Goal: Information Seeking & Learning: Check status

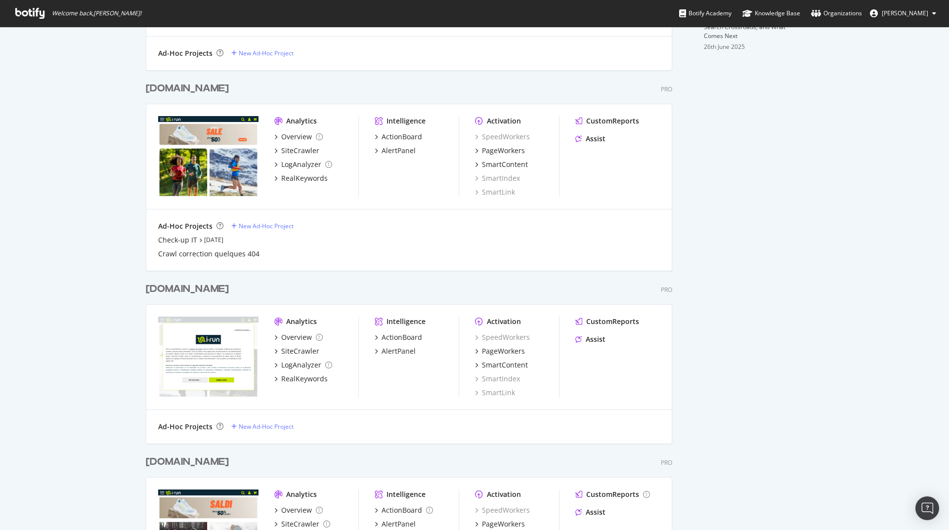
scroll to position [415, 0]
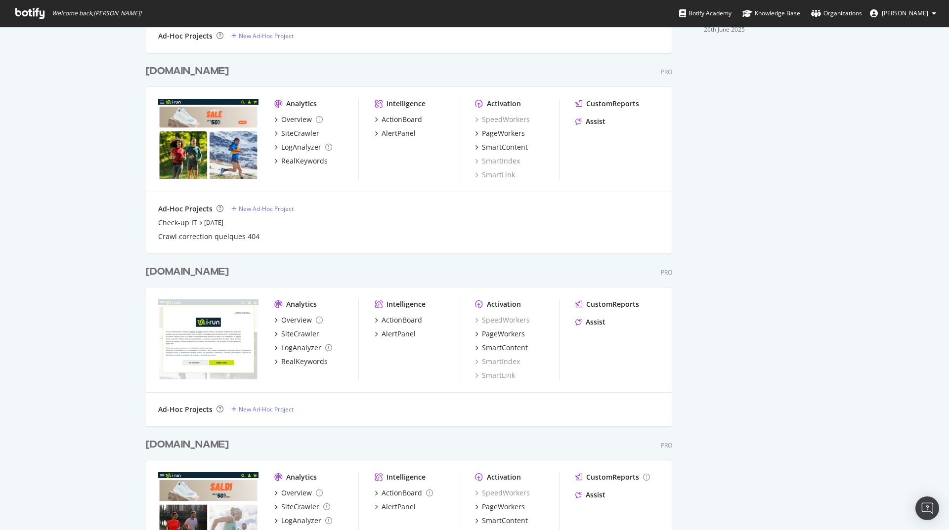
click at [163, 270] on div "[DOMAIN_NAME]" at bounding box center [187, 272] width 83 height 14
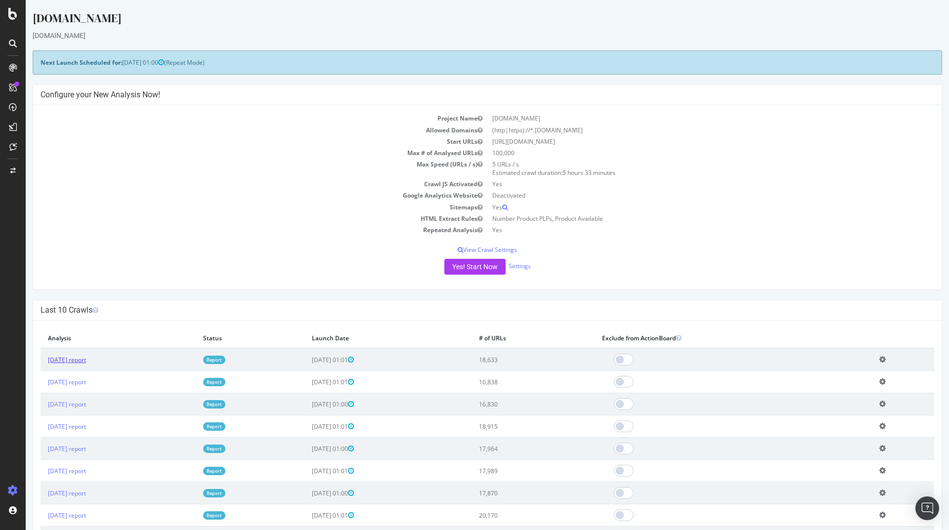
click at [78, 357] on link "[DATE] report" at bounding box center [67, 360] width 38 height 8
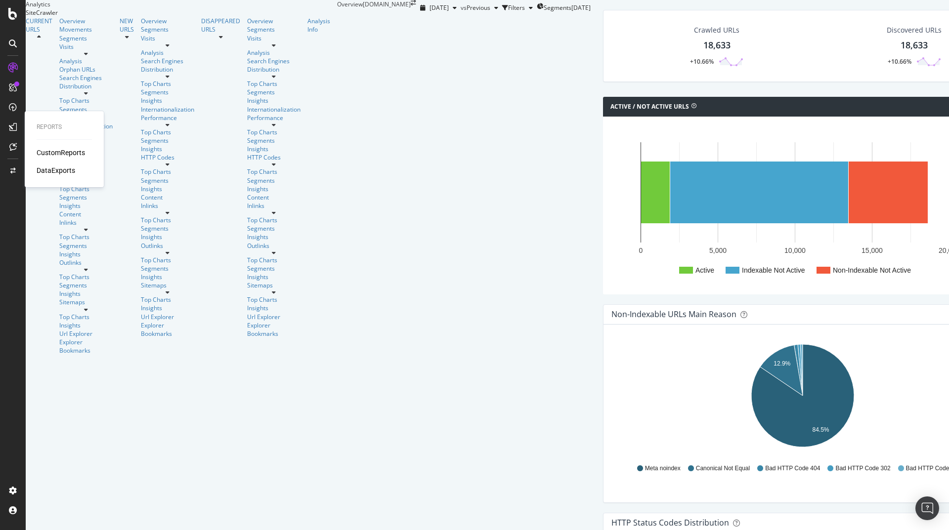
click at [69, 153] on div "CustomReports" at bounding box center [61, 153] width 48 height 10
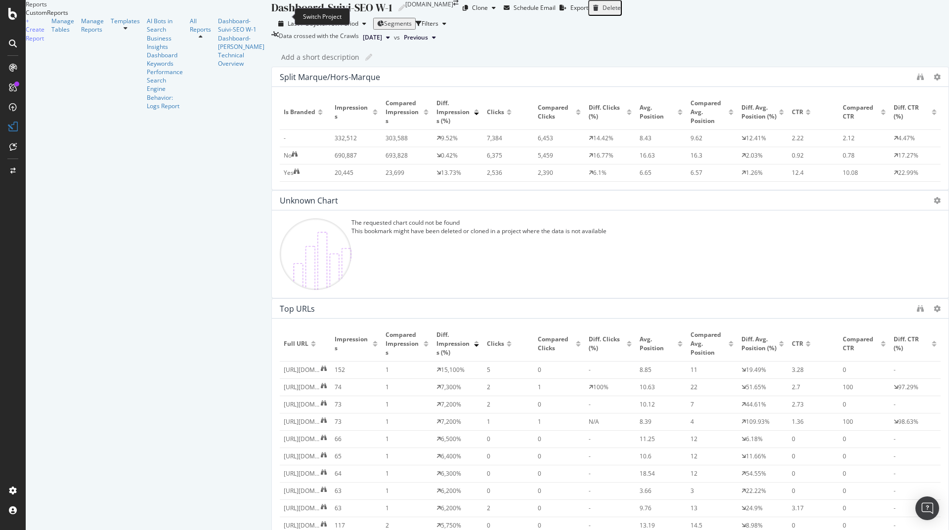
click at [453, 6] on icon "arrow-right-arrow-left" at bounding box center [455, 3] width 5 height 6
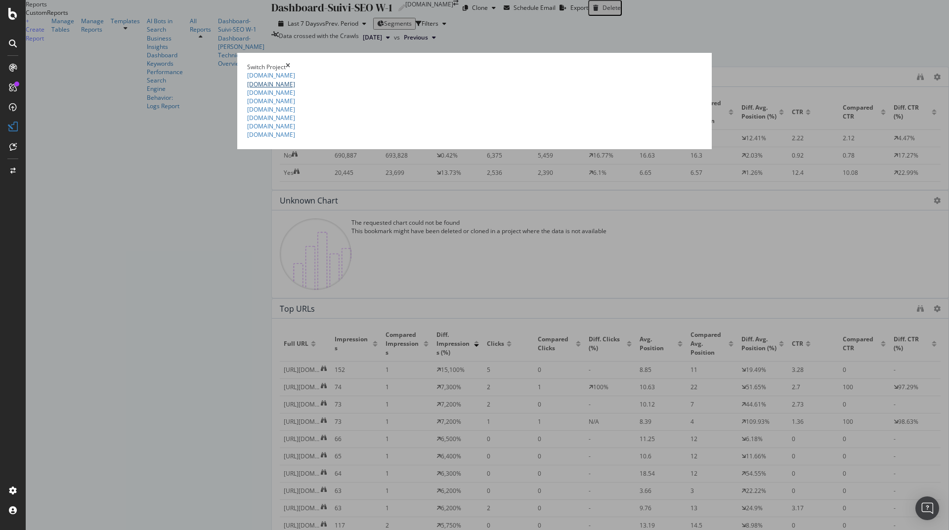
click at [247, 88] on link "[DOMAIN_NAME]" at bounding box center [271, 84] width 48 height 8
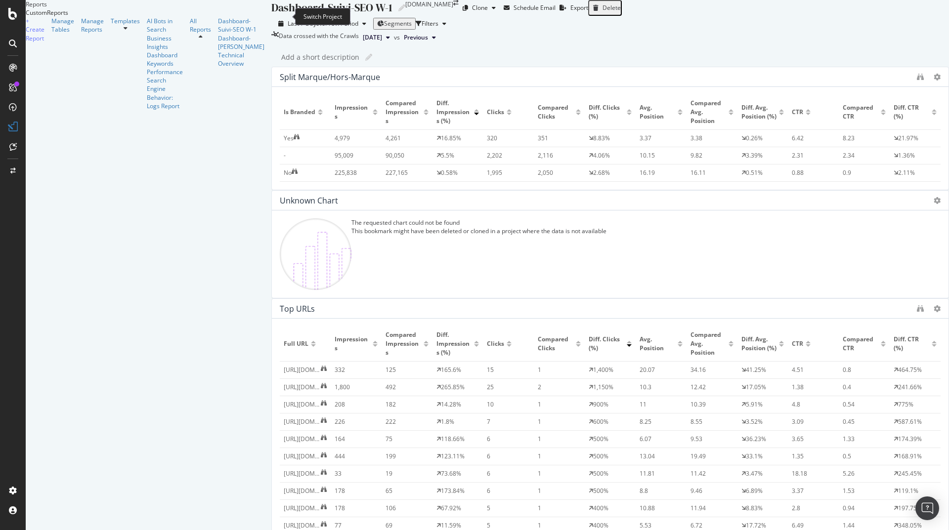
click at [453, 6] on icon "arrow-right-arrow-left" at bounding box center [455, 3] width 5 height 6
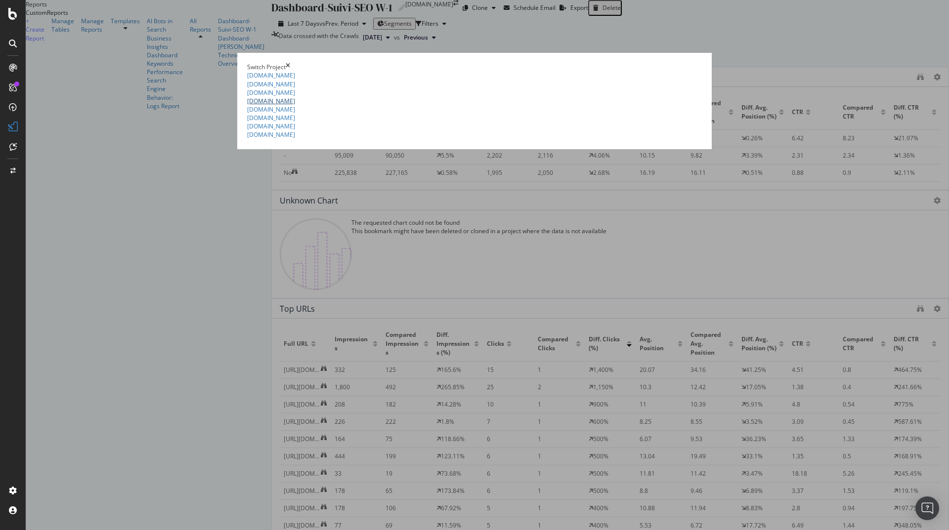
click at [247, 105] on link "[DOMAIN_NAME]" at bounding box center [271, 101] width 48 height 8
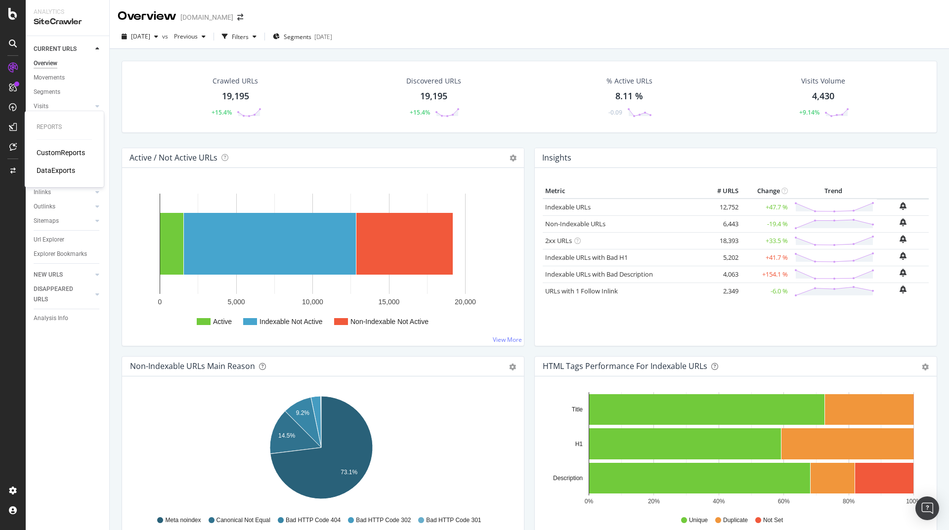
click at [62, 173] on div "DataExports" at bounding box center [56, 171] width 39 height 10
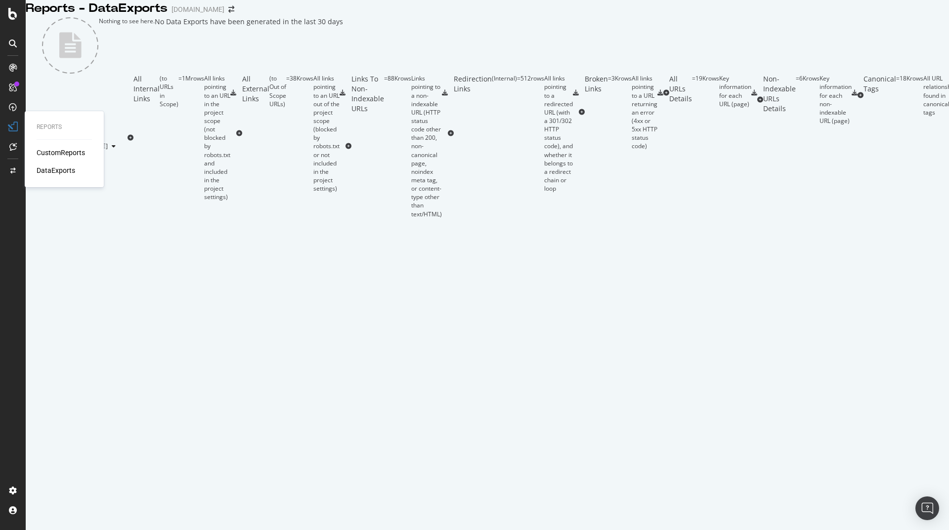
click at [70, 152] on div "CustomReports" at bounding box center [61, 153] width 48 height 10
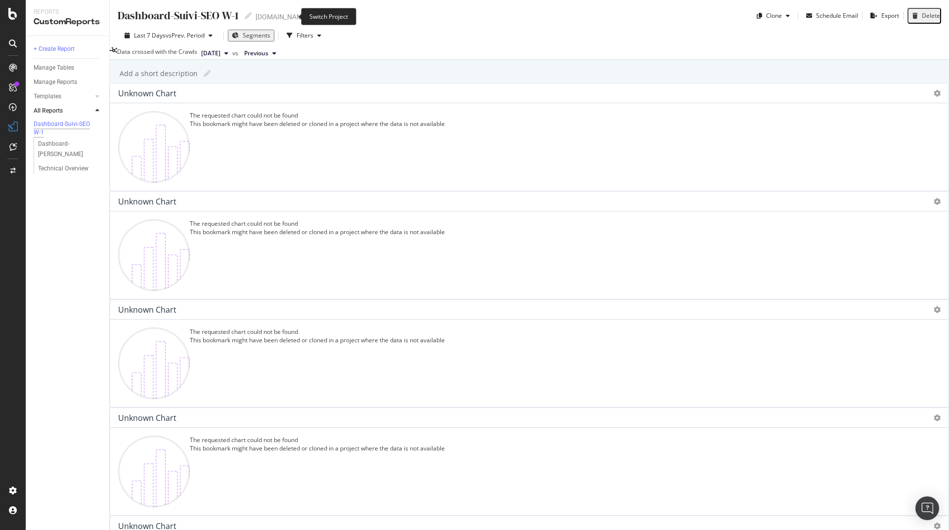
click at [312, 18] on icon "arrow-right-arrow-left" at bounding box center [315, 16] width 6 height 7
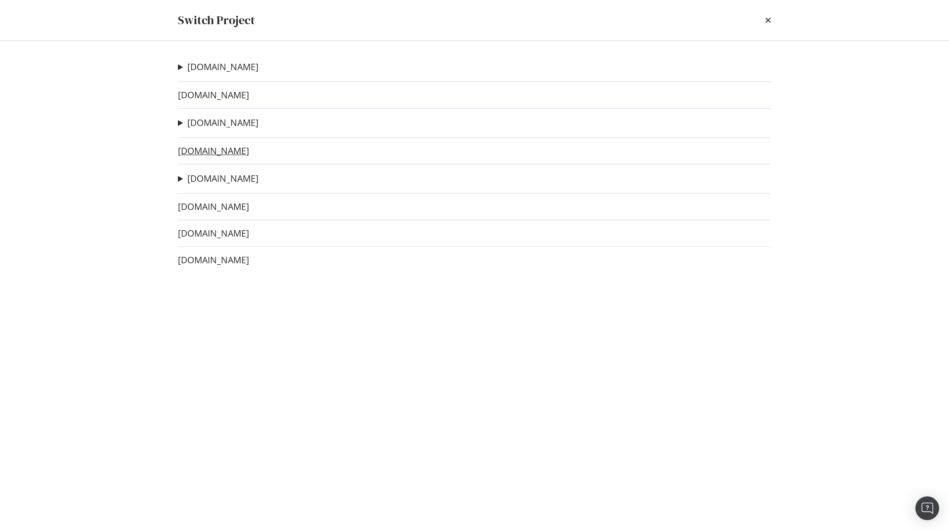
click at [205, 155] on link "[DOMAIN_NAME]" at bounding box center [213, 151] width 71 height 10
